Goal: Information Seeking & Learning: Learn about a topic

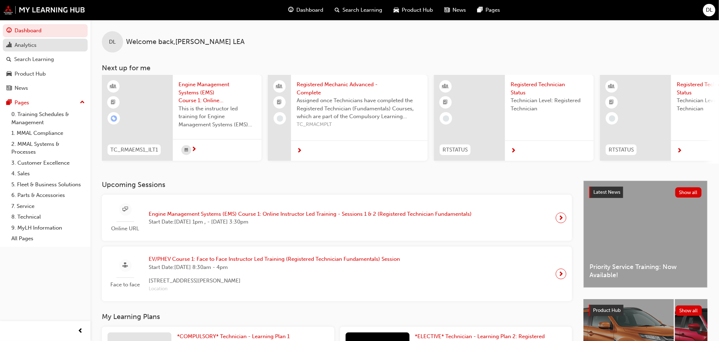
click at [27, 44] on div "Analytics" at bounding box center [26, 45] width 22 height 8
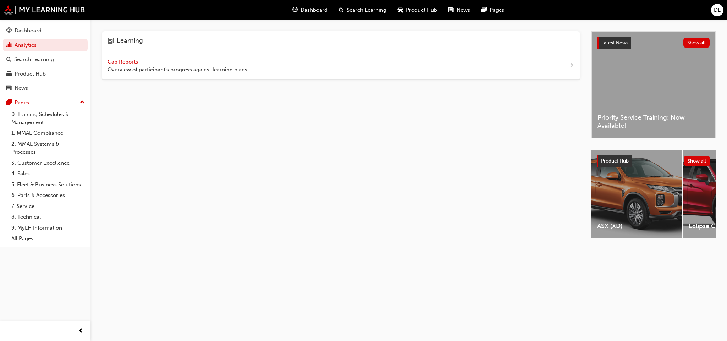
click at [115, 61] on span "Gap Reports" at bounding box center [124, 62] width 32 height 6
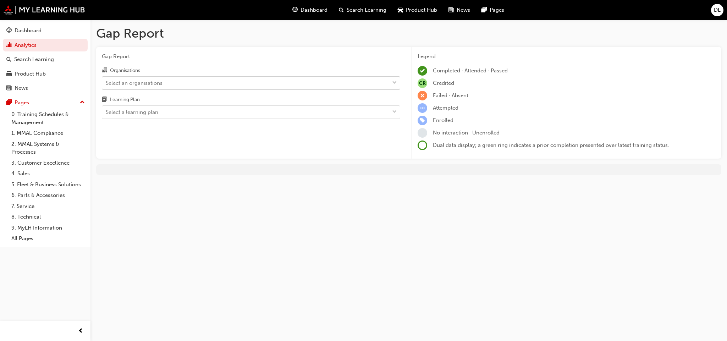
click at [394, 82] on span "down-icon" at bounding box center [394, 82] width 5 height 9
click at [106, 82] on input "Organisations Select an organisations" at bounding box center [106, 82] width 1 height 6
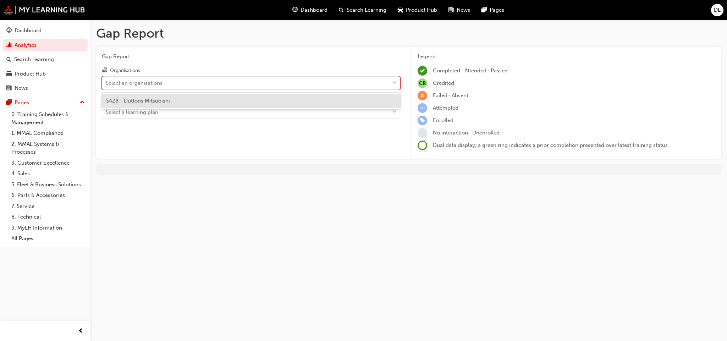
click at [281, 105] on div "S428 - Duttons Mitsubishi" at bounding box center [251, 101] width 298 height 14
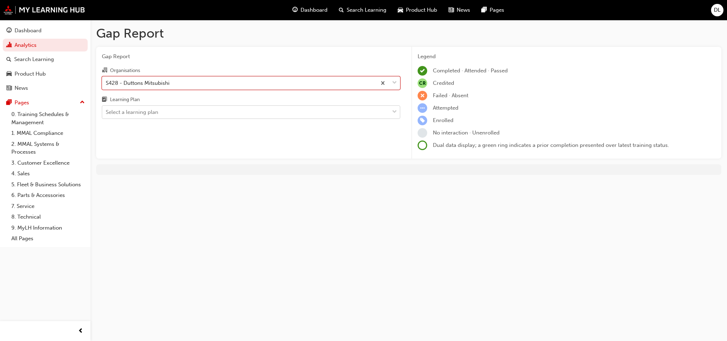
click at [395, 111] on span "down-icon" at bounding box center [394, 112] width 5 height 9
click at [106, 111] on input "Learning Plan Select a learning plan" at bounding box center [106, 112] width 1 height 6
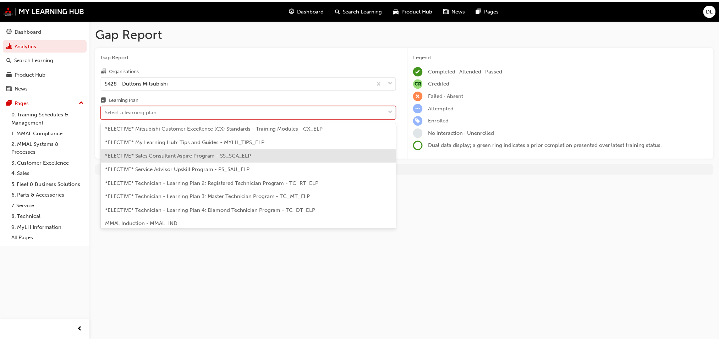
scroll to position [347, 0]
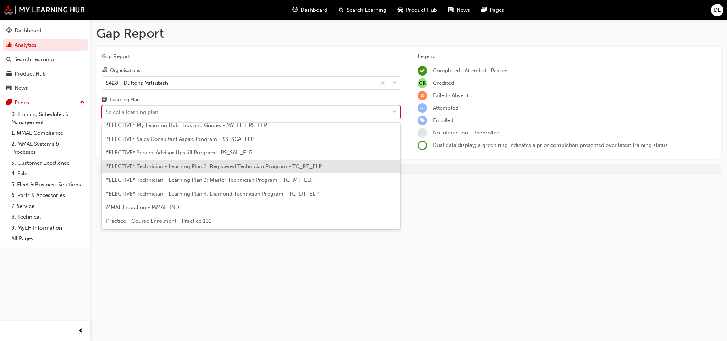
click at [243, 166] on span "*ELECTIVE* Technician - Learning Plan 2: Registered Technician Program - TC_RT_…" at bounding box center [214, 166] width 216 height 6
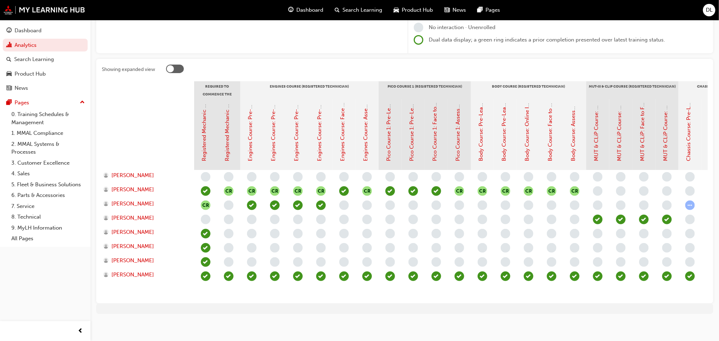
scroll to position [106, 0]
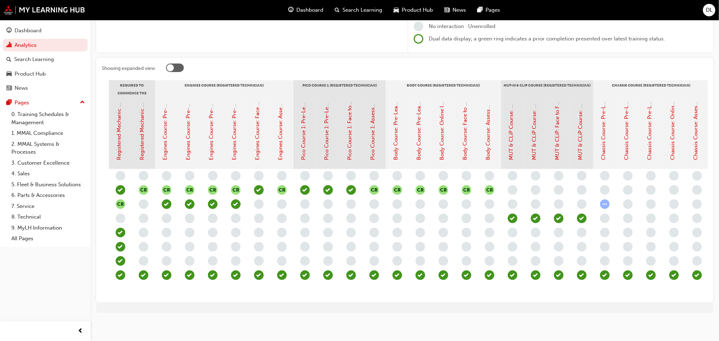
scroll to position [0, 106]
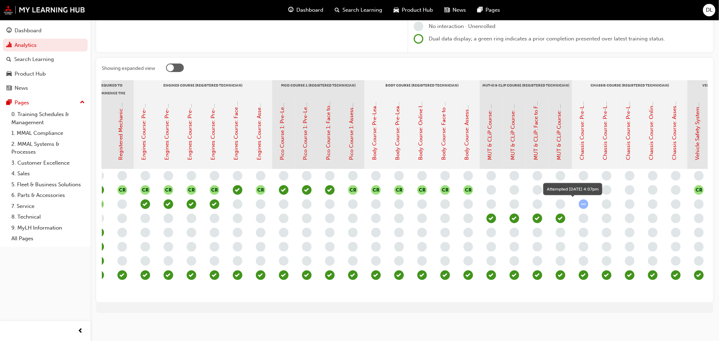
click at [584, 205] on span "learningRecordVerb_ATTEMPT-icon" at bounding box center [584, 204] width 10 height 10
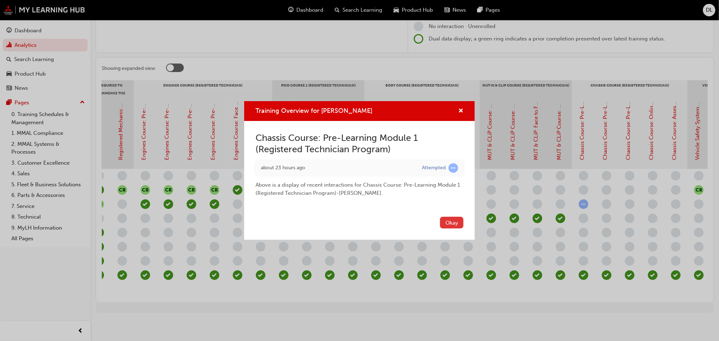
click at [446, 222] on button "Okay" at bounding box center [451, 223] width 23 height 12
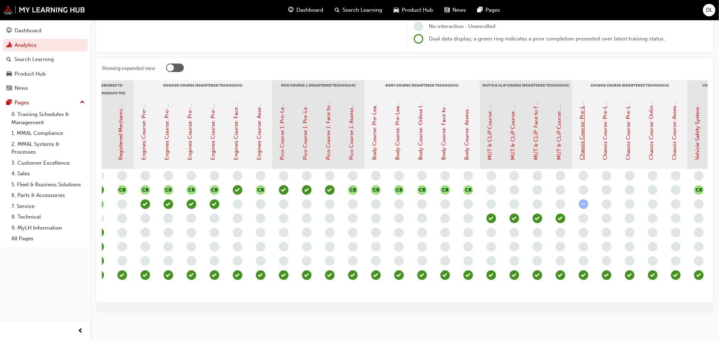
click at [582, 141] on link "Chassis Course: Pre-Learning Module 1 (Registered Technician Program)" at bounding box center [582, 70] width 6 height 179
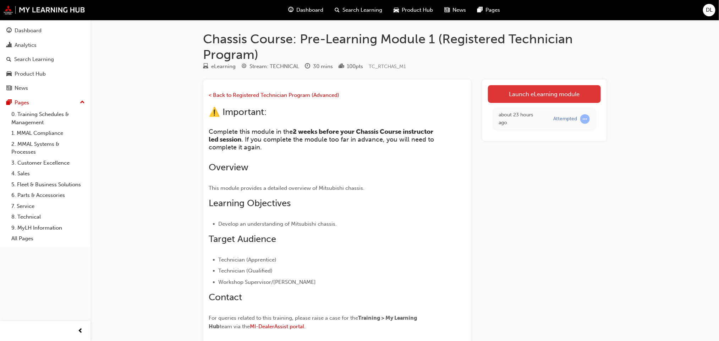
click at [538, 93] on link "Launch eLearning module" at bounding box center [544, 94] width 113 height 18
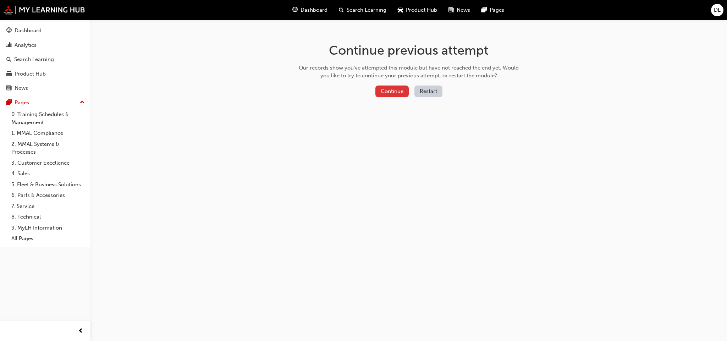
click at [392, 87] on button "Continue" at bounding box center [391, 92] width 33 height 12
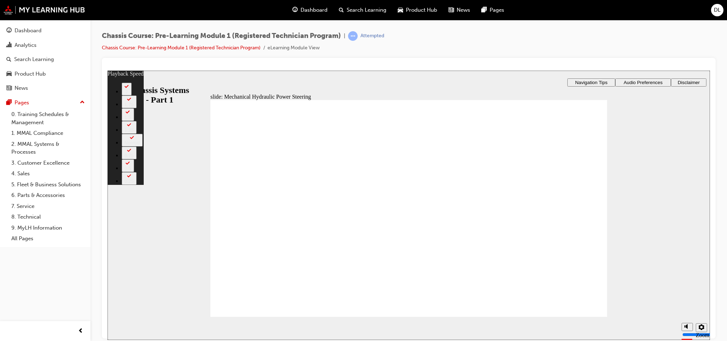
type input "50"
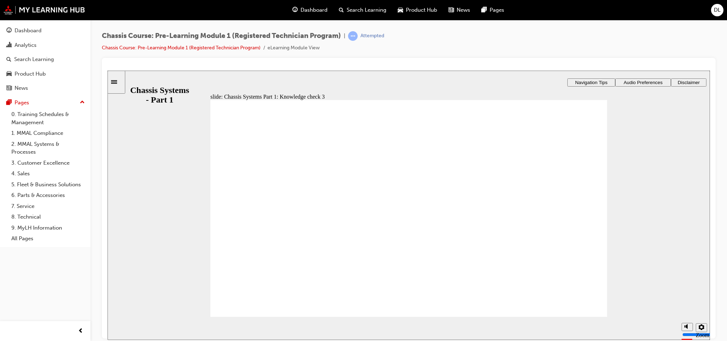
radio input "true"
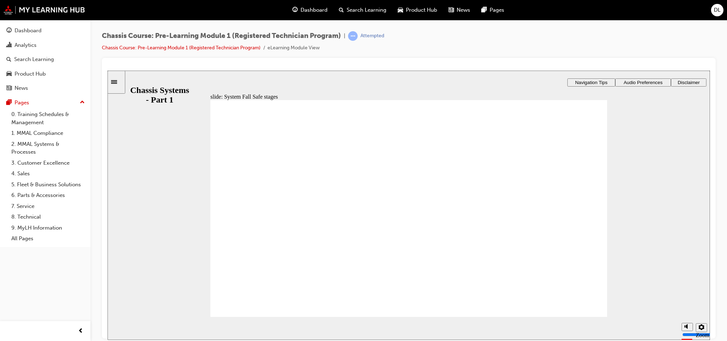
drag, startPoint x: 373, startPoint y: 249, endPoint x: 310, endPoint y: 180, distance: 93.4
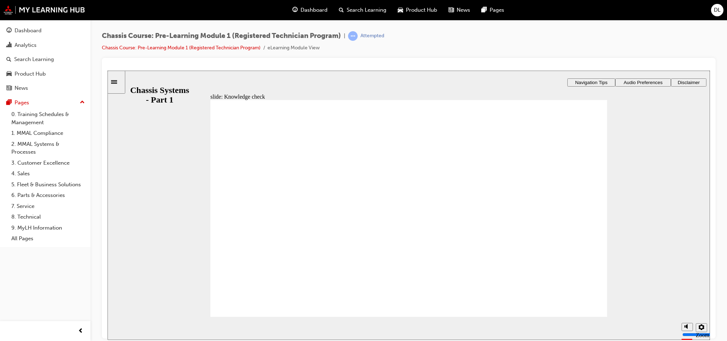
drag, startPoint x: 291, startPoint y: 247, endPoint x: 574, endPoint y: 178, distance: 291.5
drag, startPoint x: 538, startPoint y: 271, endPoint x: 260, endPoint y: 206, distance: 285.3
drag, startPoint x: 425, startPoint y: 271, endPoint x: 458, endPoint y: 204, distance: 74.7
drag, startPoint x: 335, startPoint y: 270, endPoint x: 316, endPoint y: 222, distance: 51.3
drag, startPoint x: 473, startPoint y: 247, endPoint x: 524, endPoint y: 218, distance: 58.8
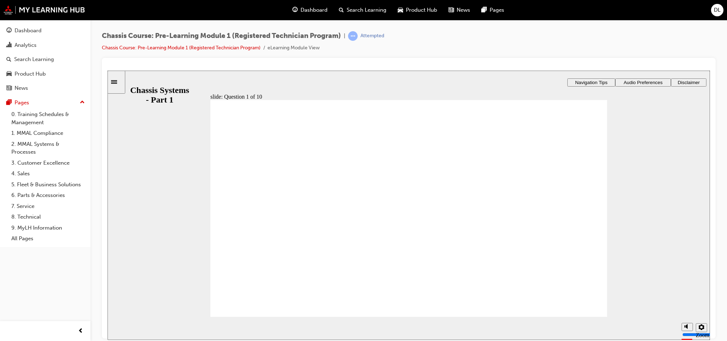
radio input "true"
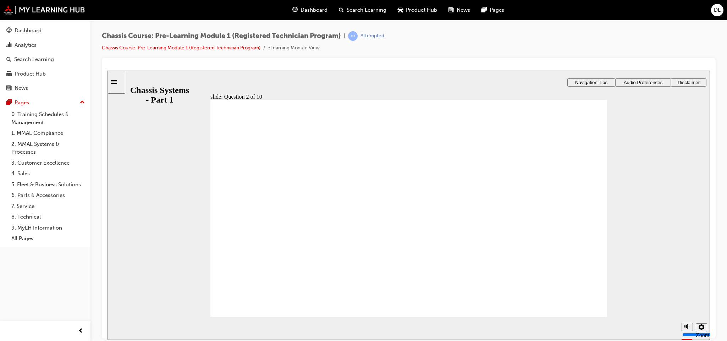
radio input "true"
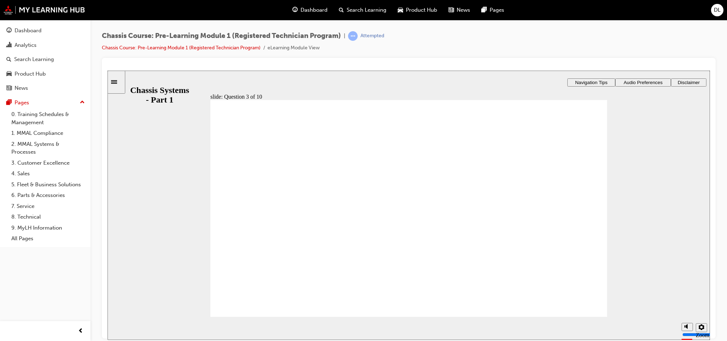
radio input "true"
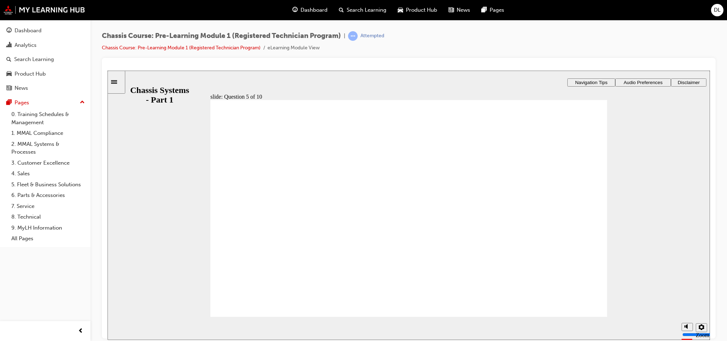
checkbox input "true"
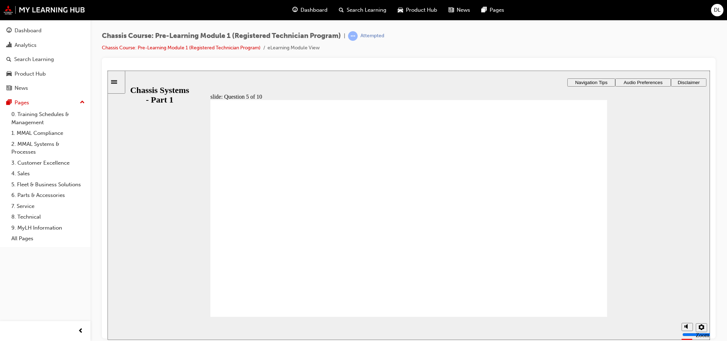
checkbox input "true"
radio input "true"
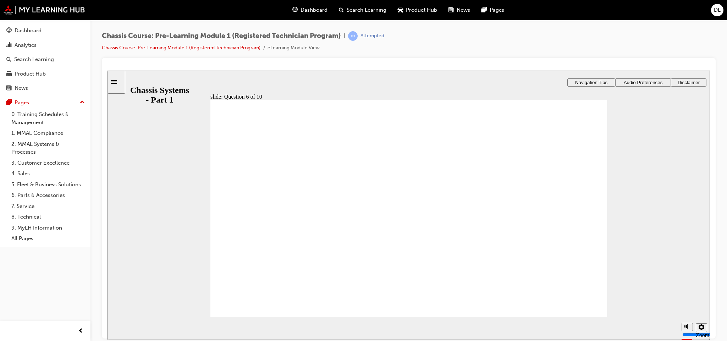
radio input "true"
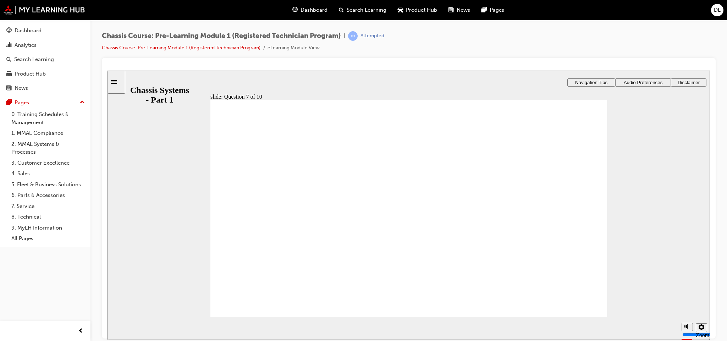
radio input "true"
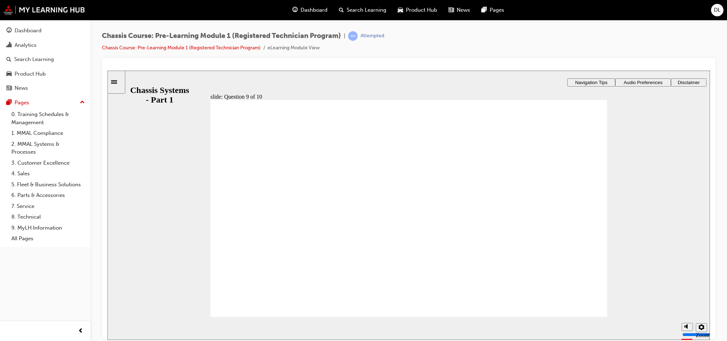
radio input "true"
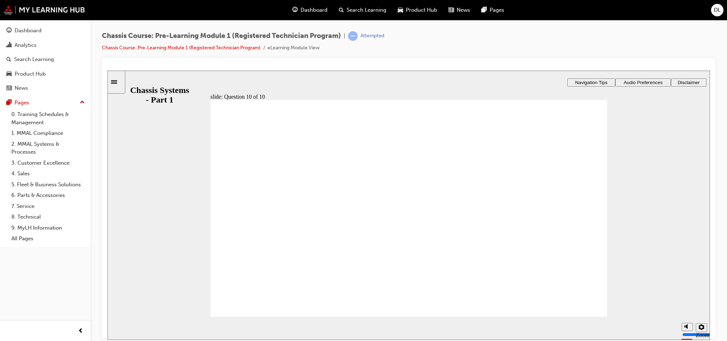
radio input "true"
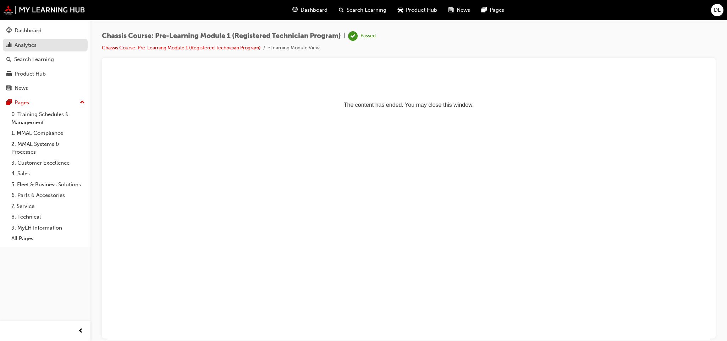
click at [29, 46] on div "Analytics" at bounding box center [26, 45] width 22 height 8
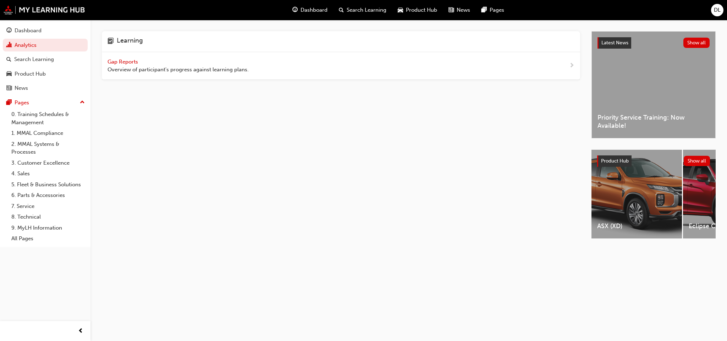
click at [122, 62] on span "Gap Reports" at bounding box center [124, 62] width 32 height 6
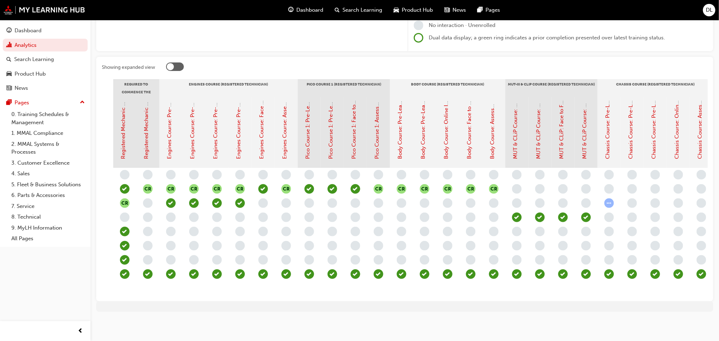
scroll to position [0, 85]
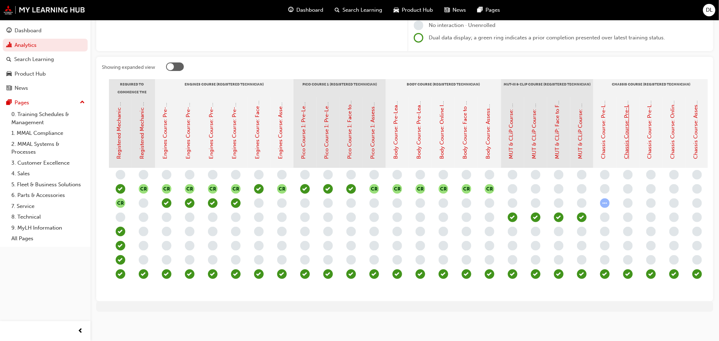
click at [626, 132] on link "Chassis Course: Pre-Learning Module 2 (Registered Technician Program)" at bounding box center [626, 69] width 6 height 180
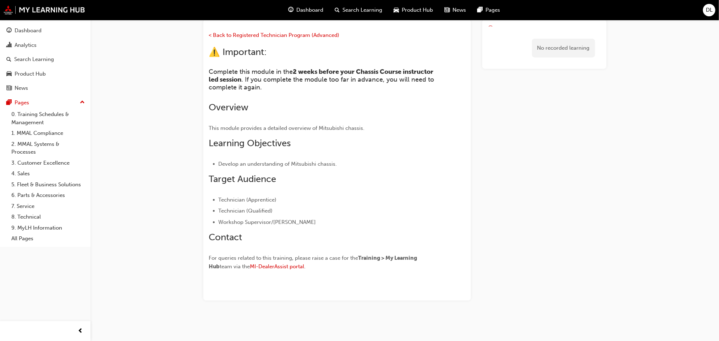
scroll to position [60, 0]
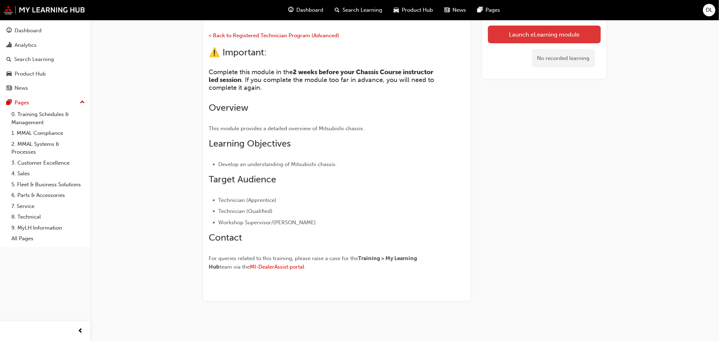
click at [573, 34] on link "Launch eLearning module" at bounding box center [544, 35] width 113 height 18
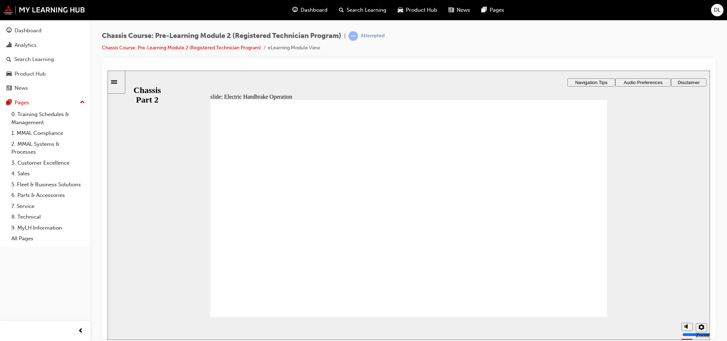
click at [30, 46] on div "Analytics" at bounding box center [26, 45] width 22 height 8
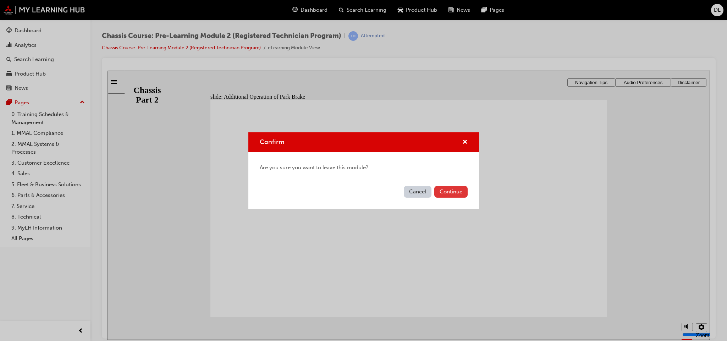
click at [450, 190] on button "Continue" at bounding box center [450, 192] width 33 height 12
